Goal: Task Accomplishment & Management: Manage account settings

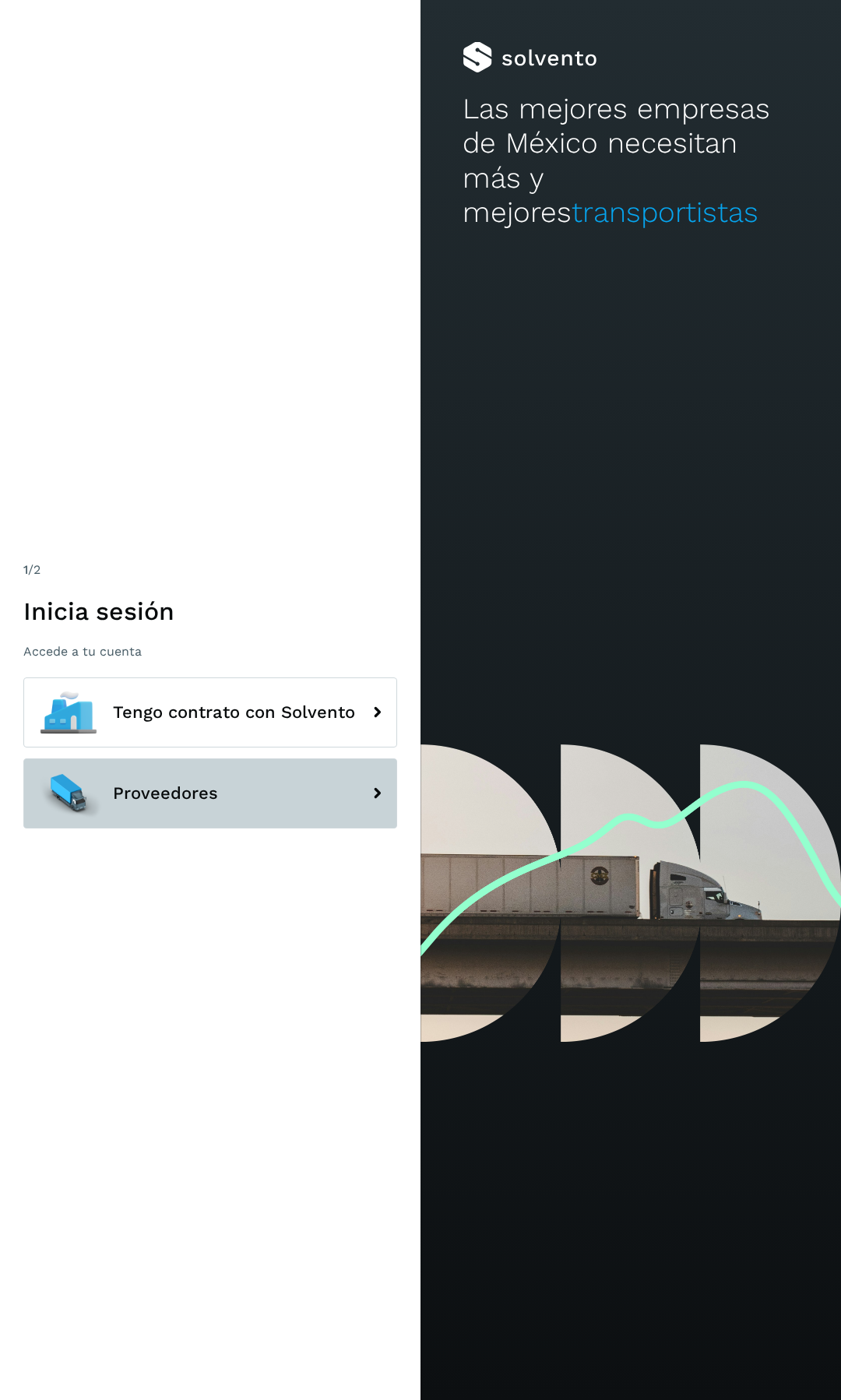
click at [296, 827] on button "Proveedores" at bounding box center [209, 792] width 374 height 70
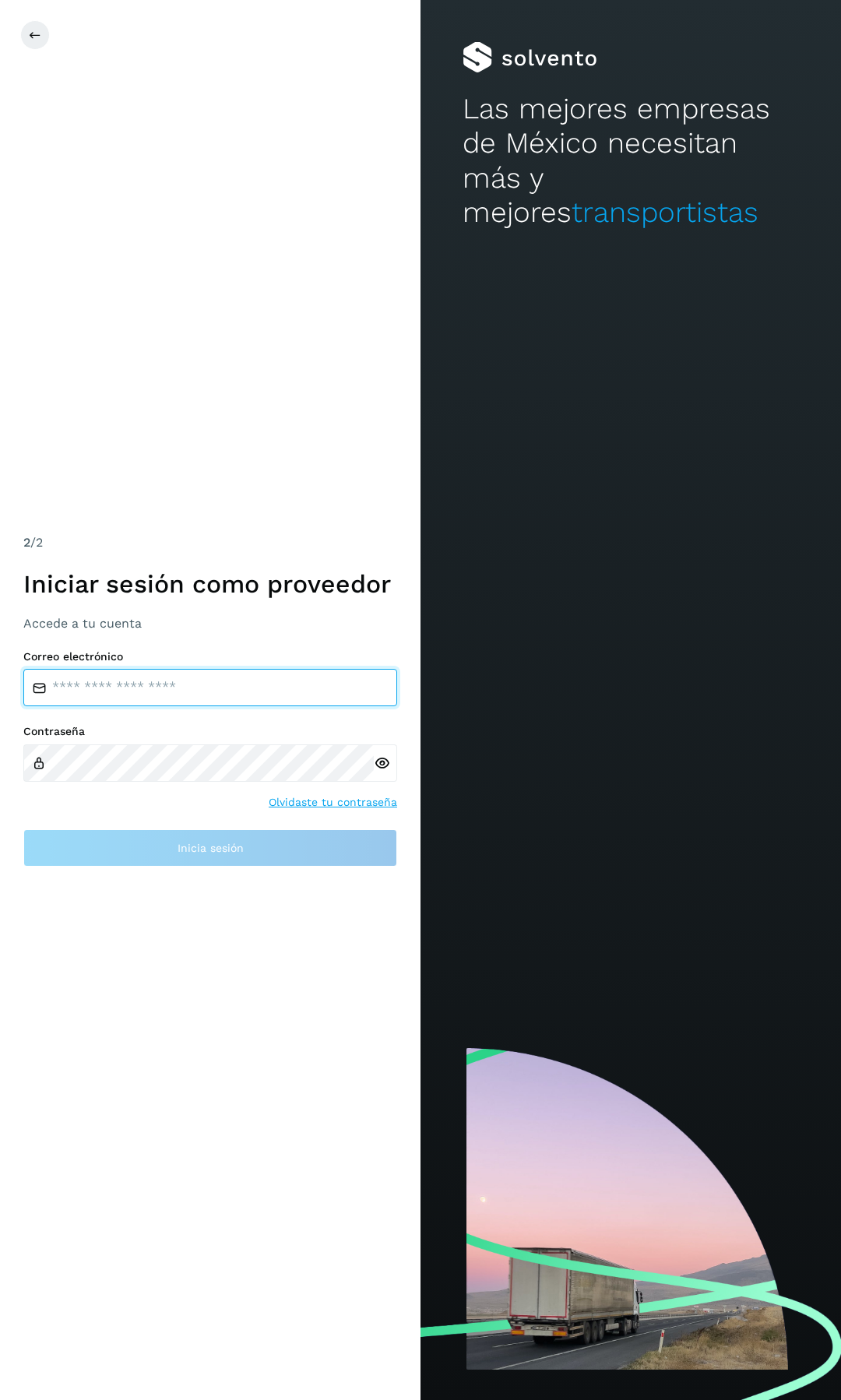
click at [127, 691] on input "email" at bounding box center [209, 687] width 374 height 37
type input "**********"
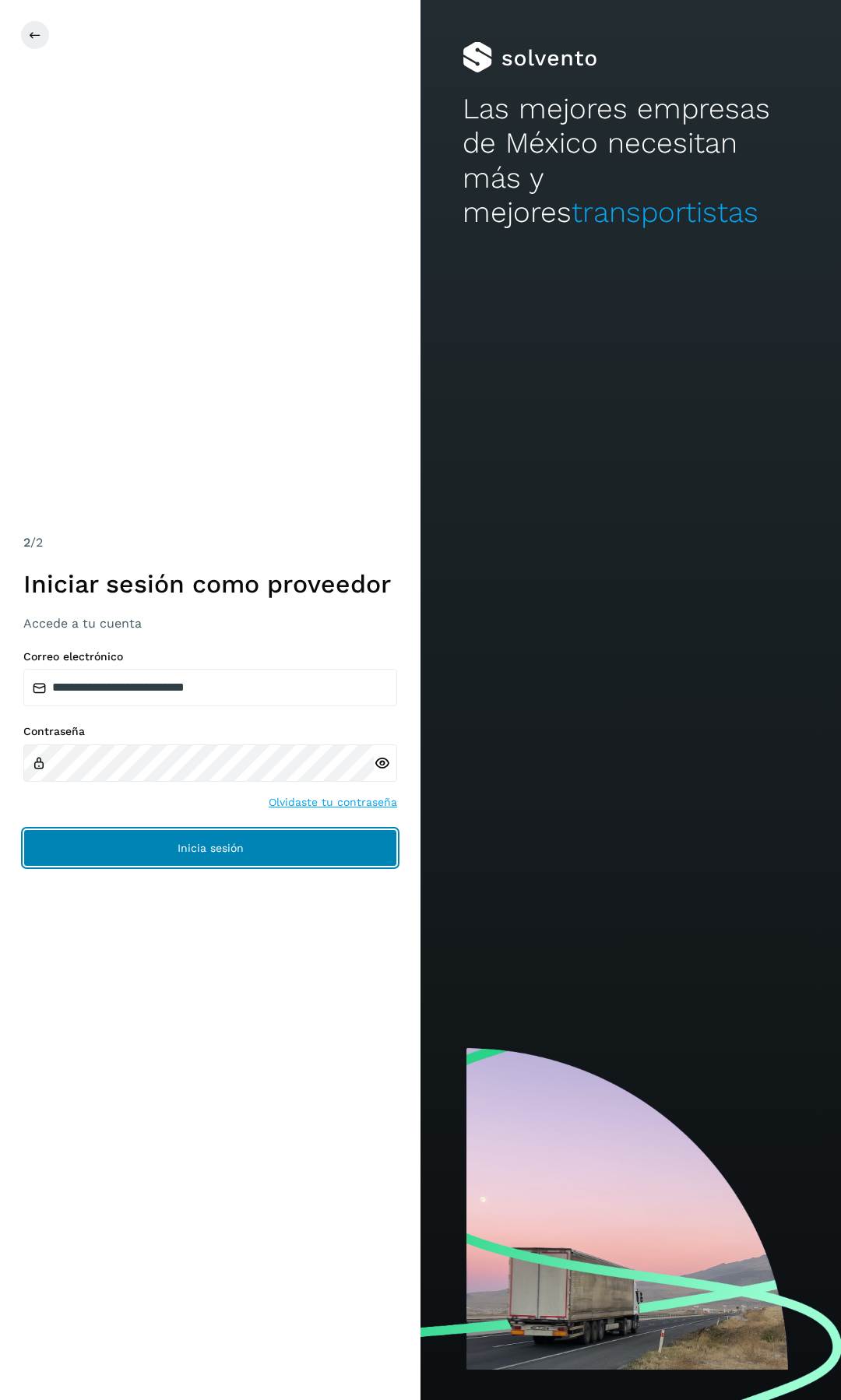
click at [263, 852] on button "Inicia sesión" at bounding box center [209, 848] width 374 height 37
